Goal: Information Seeking & Learning: Find specific fact

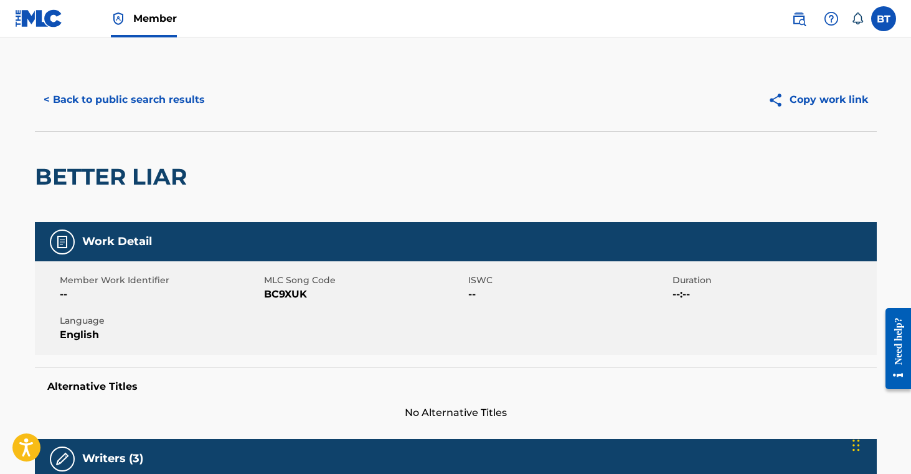
click at [71, 98] on button "< Back to public search results" at bounding box center [124, 99] width 179 height 31
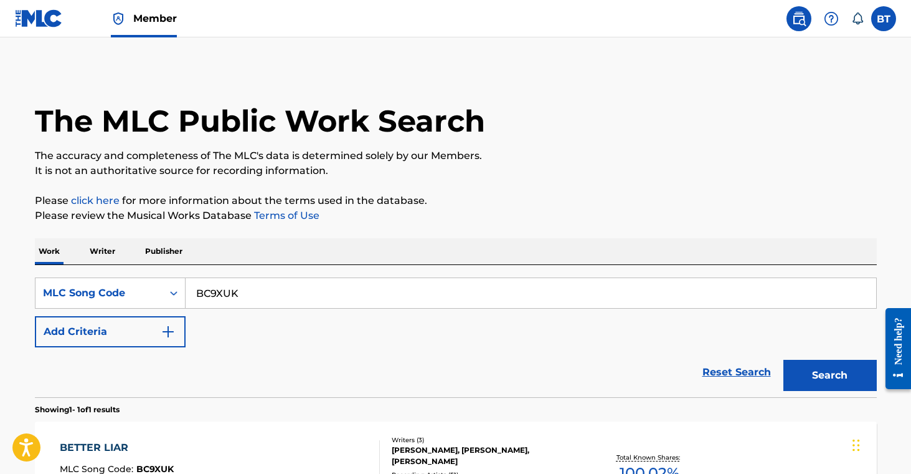
scroll to position [52, 0]
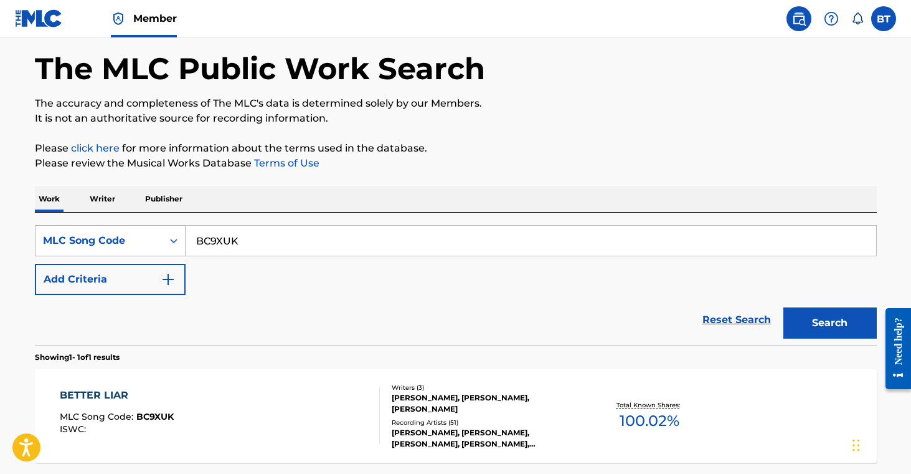
click at [145, 230] on div "MLC Song Code" at bounding box center [99, 241] width 127 height 24
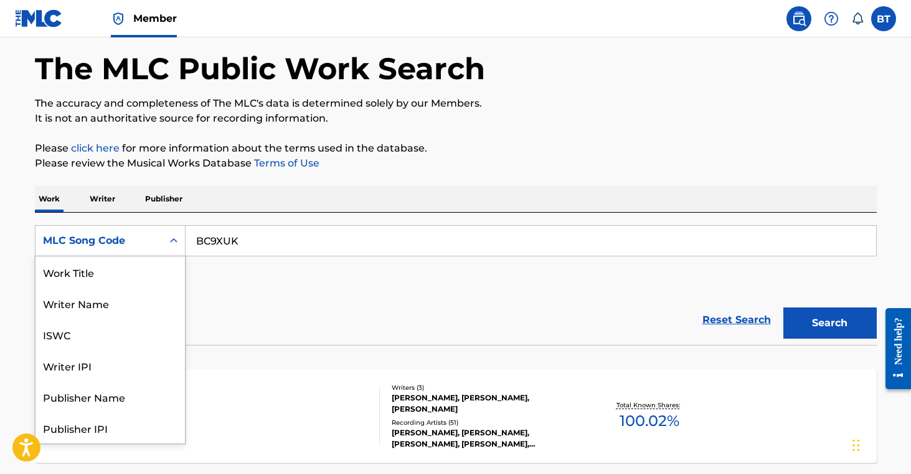
scroll to position [62, 0]
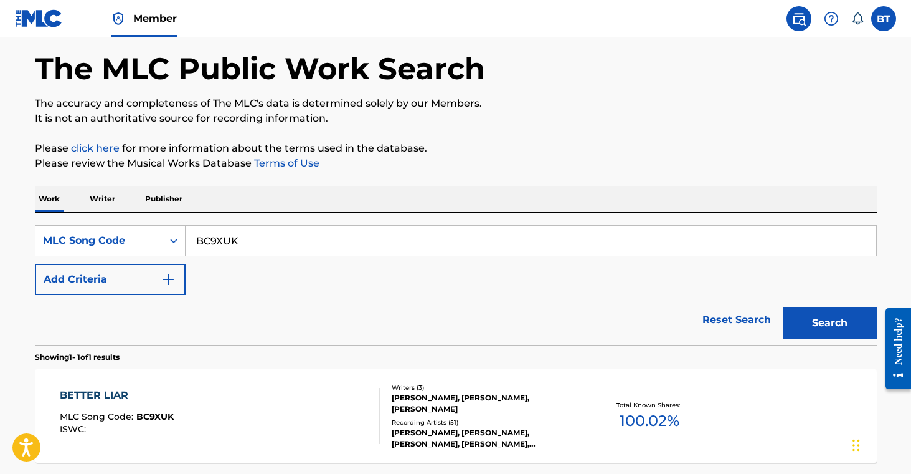
click at [227, 240] on input "BC9XUK" at bounding box center [531, 241] width 691 height 30
paste input "LR93GH"
type input "LR93GH"
click at [819, 333] on button "Search" at bounding box center [830, 322] width 93 height 31
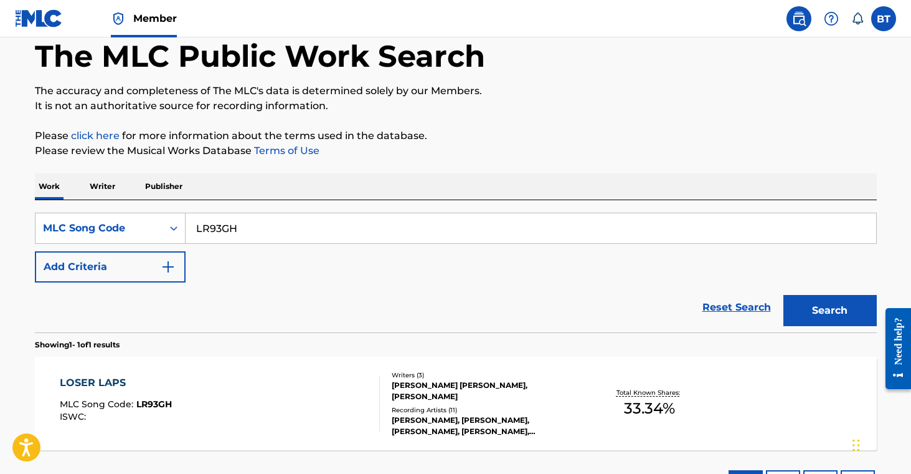
scroll to position [115, 0]
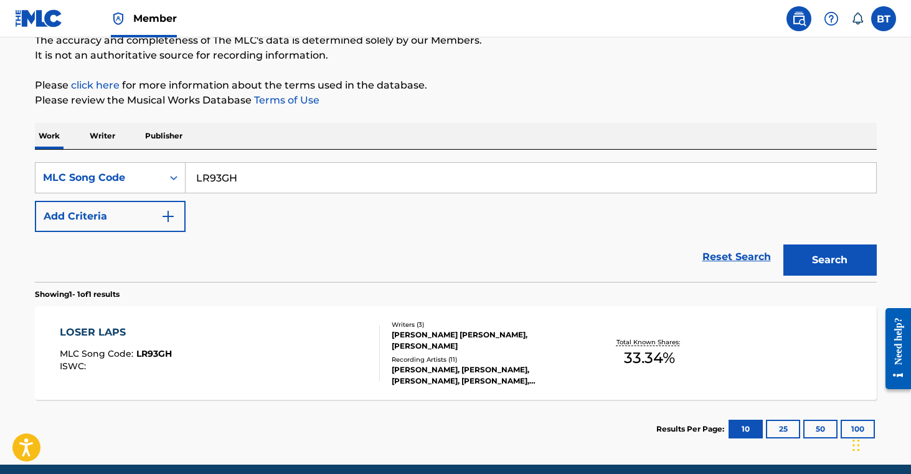
click at [491, 371] on div "[PERSON_NAME], [PERSON_NAME], [PERSON_NAME], [PERSON_NAME], [PERSON_NAME]" at bounding box center [486, 375] width 188 height 22
